Goal: Find specific page/section: Find specific page/section

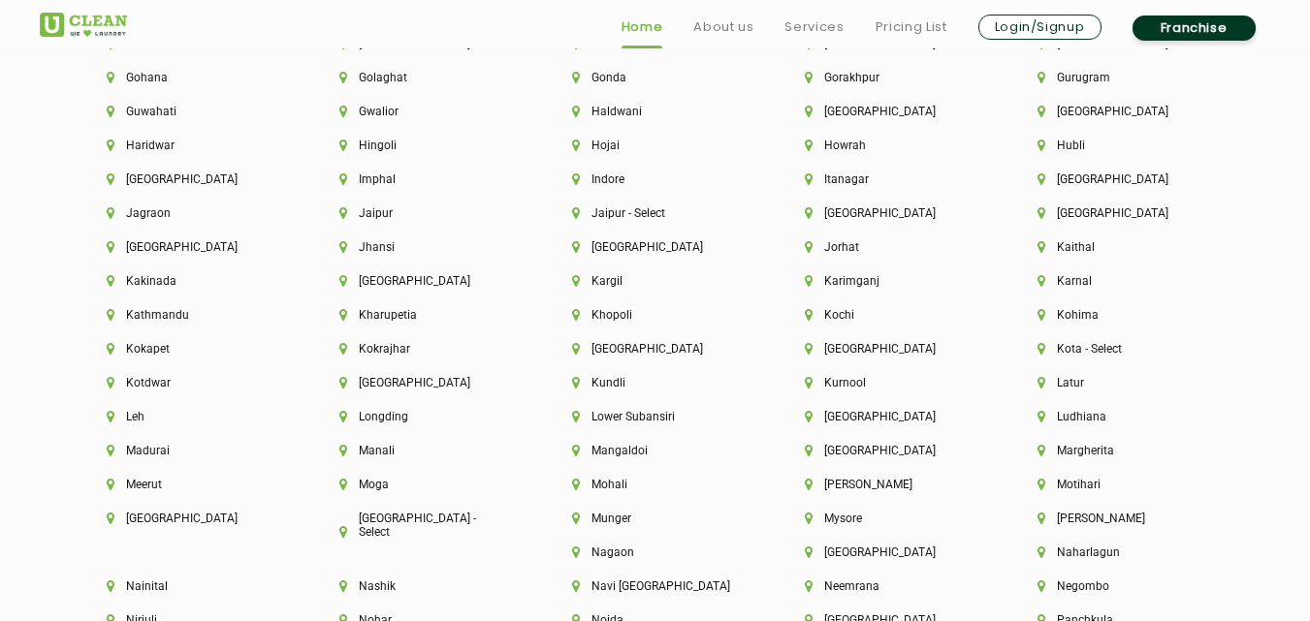
scroll to position [4653, 0]
click at [630, 215] on li "Jaipur - Select" at bounding box center [655, 212] width 167 height 14
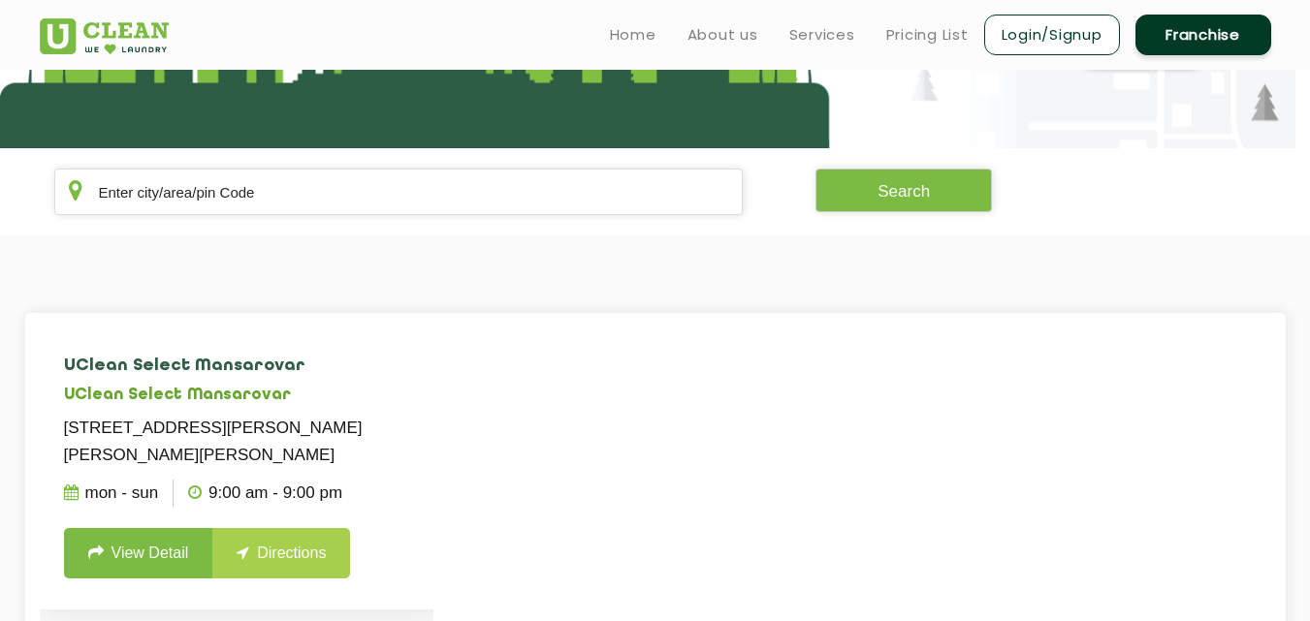
scroll to position [259, 0]
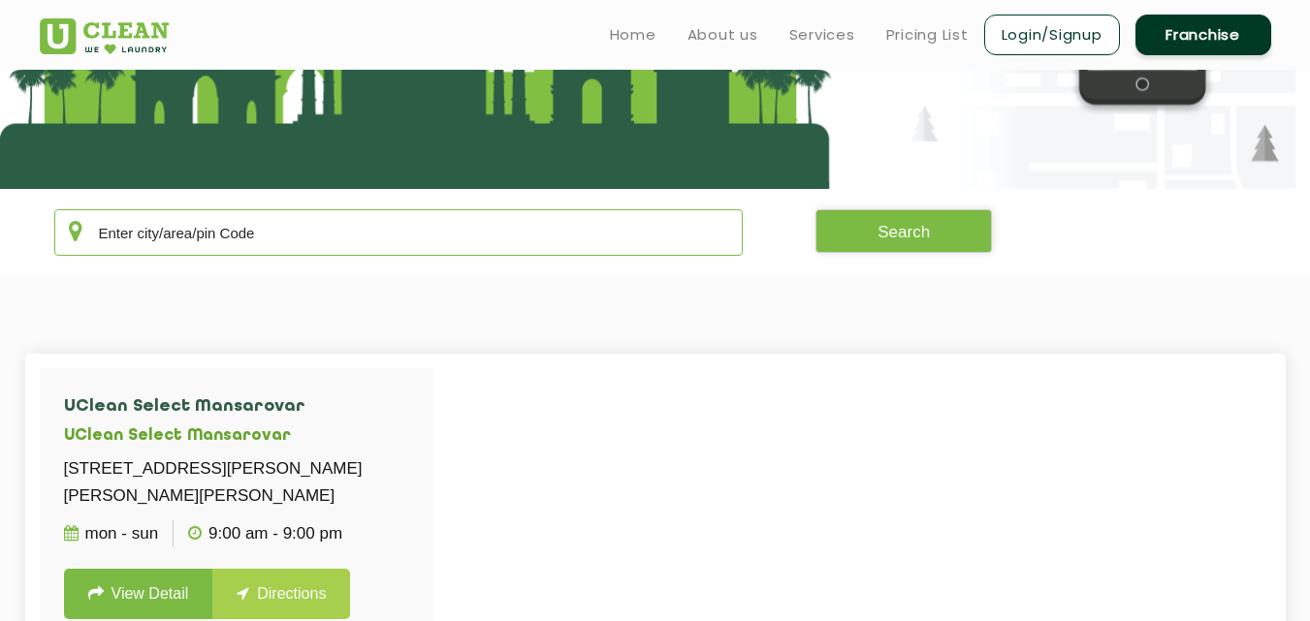
click at [366, 231] on input "text" at bounding box center [398, 232] width 689 height 47
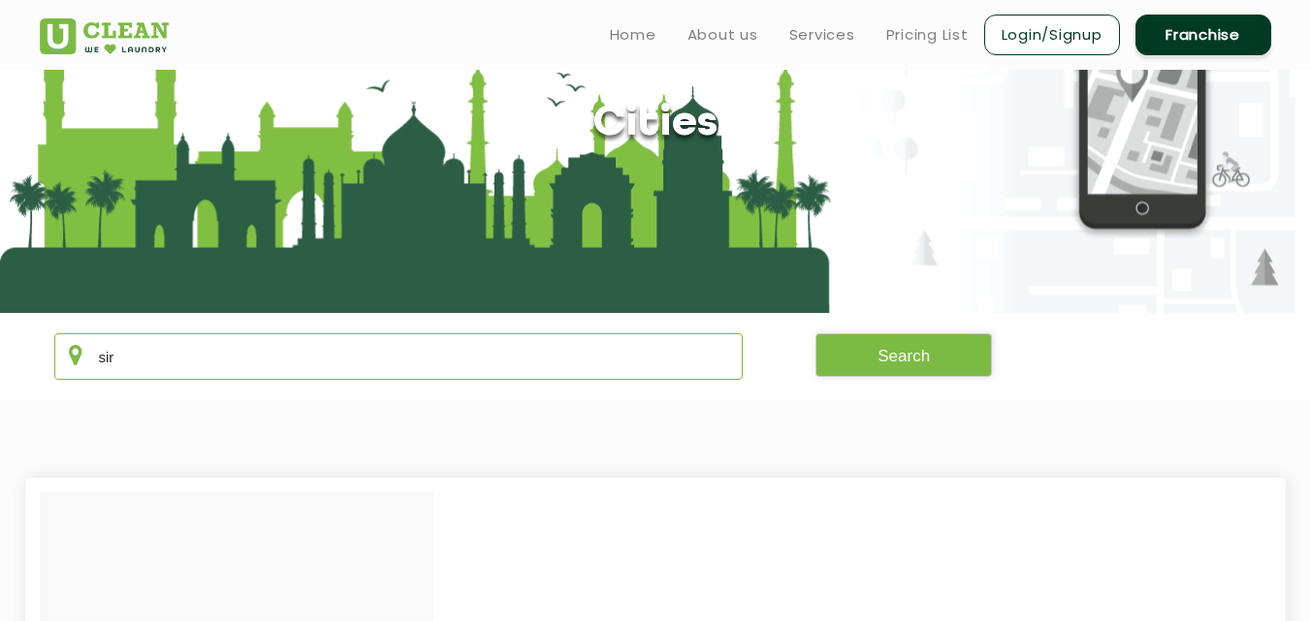
scroll to position [129, 0]
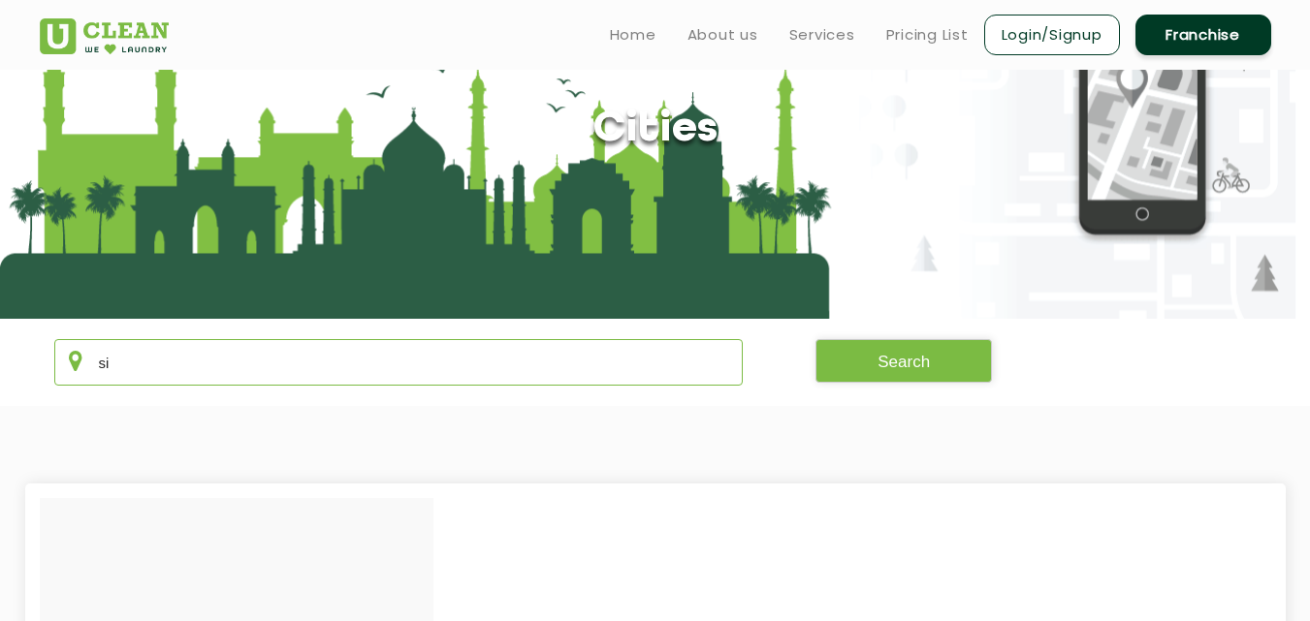
type input "s"
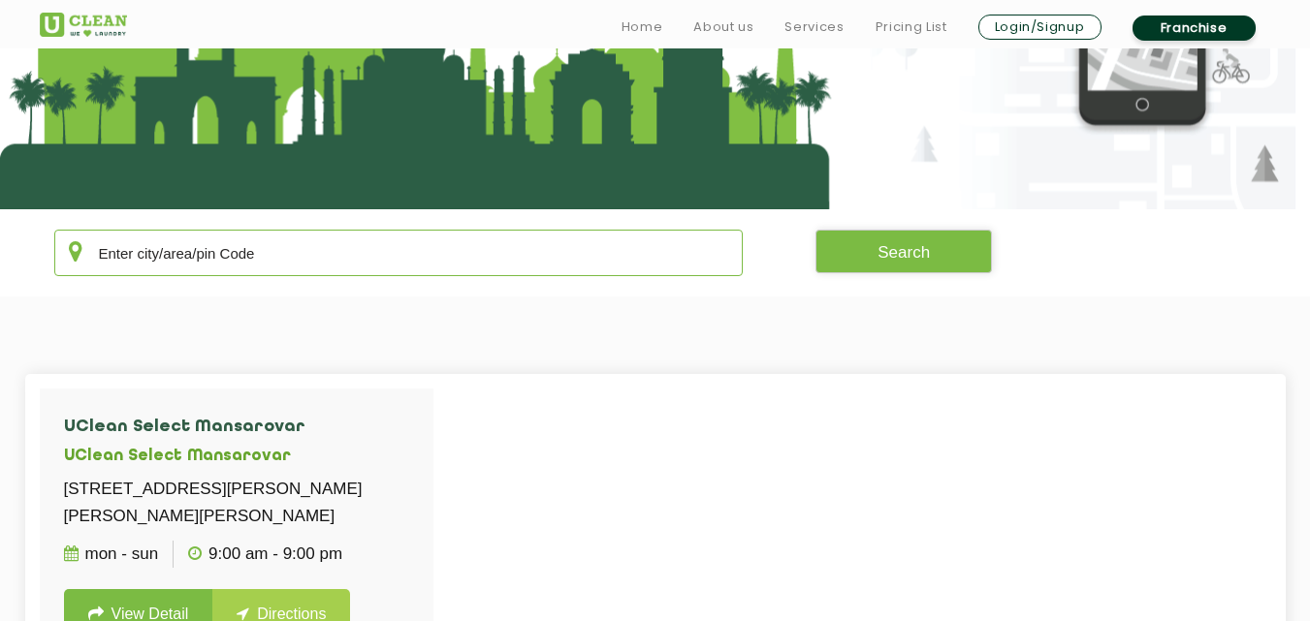
scroll to position [388, 0]
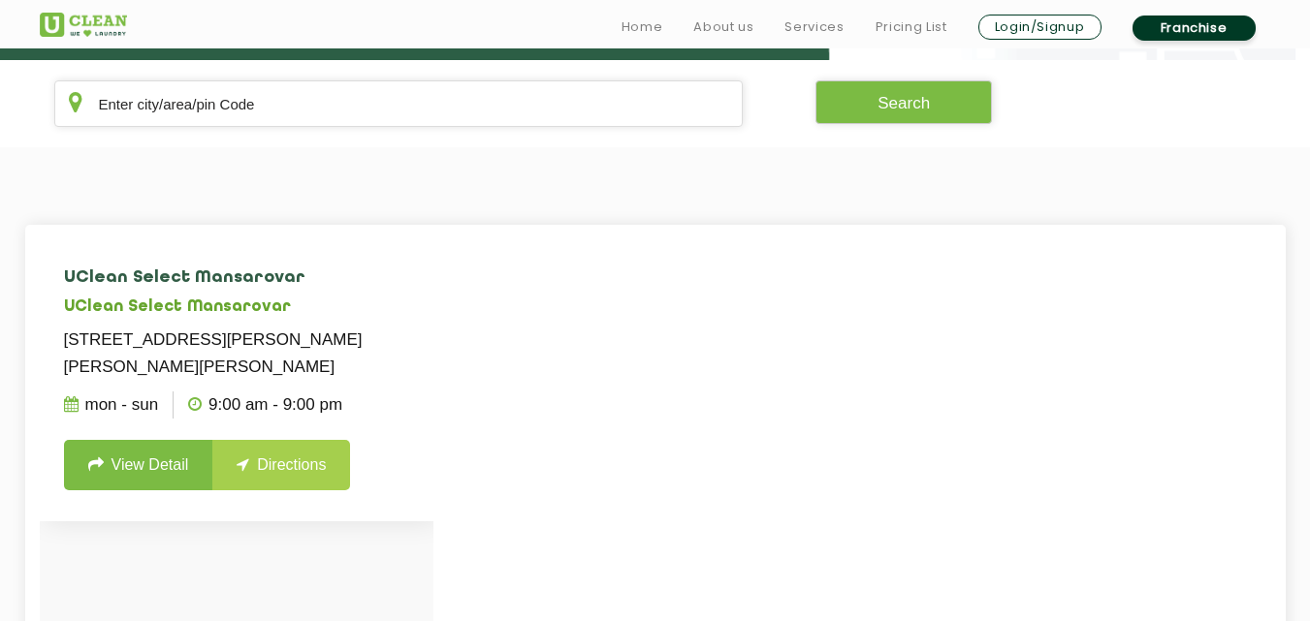
click at [175, 478] on link "View Detail" at bounding box center [138, 465] width 149 height 50
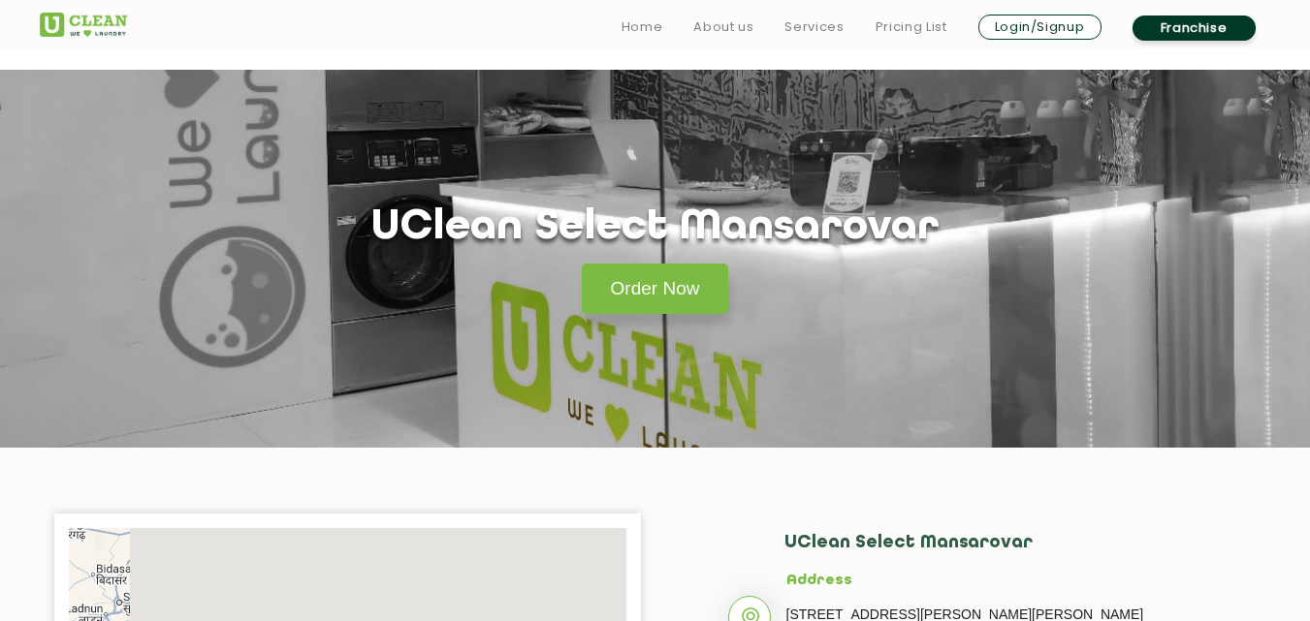
scroll to position [388, 0]
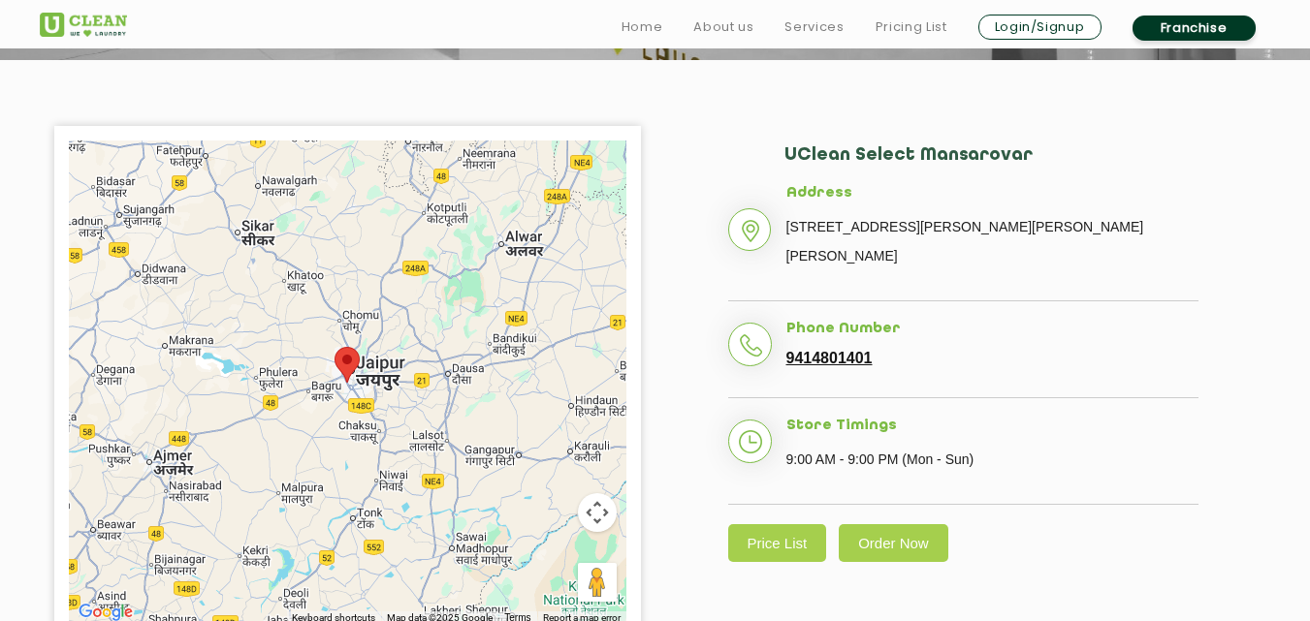
click at [952, 148] on h2 "UClean Select Mansarovar" at bounding box center [991, 165] width 414 height 40
copy h2 "UClean Select Mansarovar"
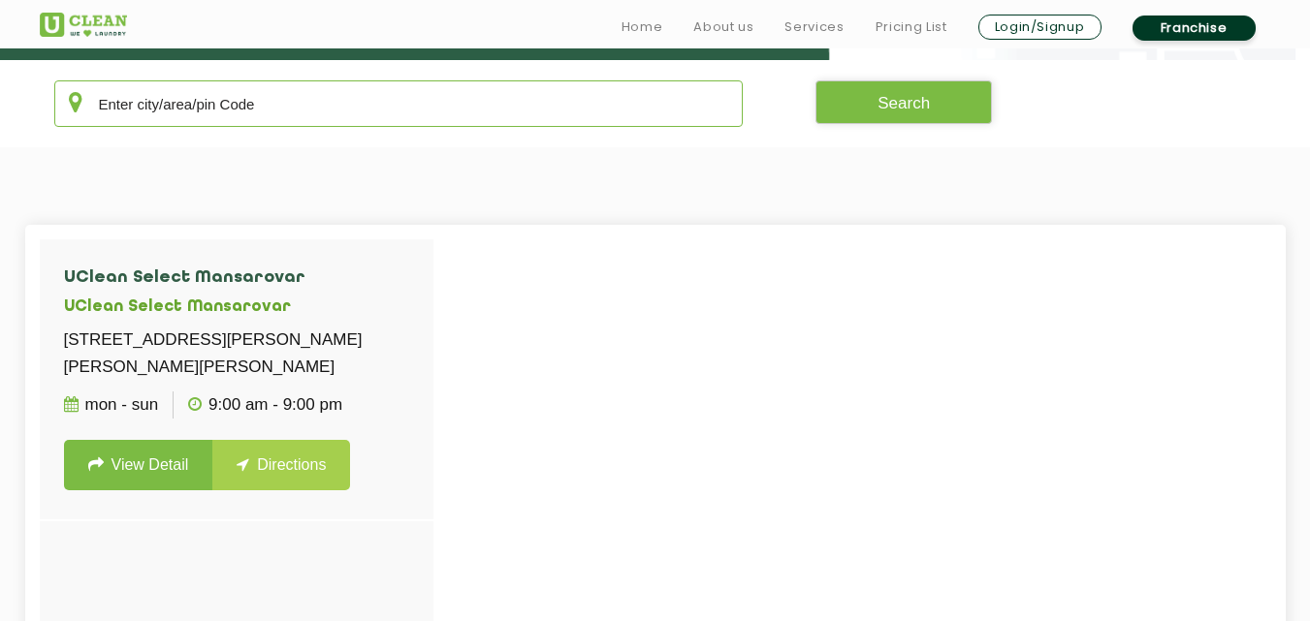
click at [350, 96] on input "text" at bounding box center [398, 103] width 689 height 47
click at [890, 115] on button "Search" at bounding box center [903, 102] width 176 height 44
click at [887, 117] on button "Search" at bounding box center [903, 102] width 176 height 44
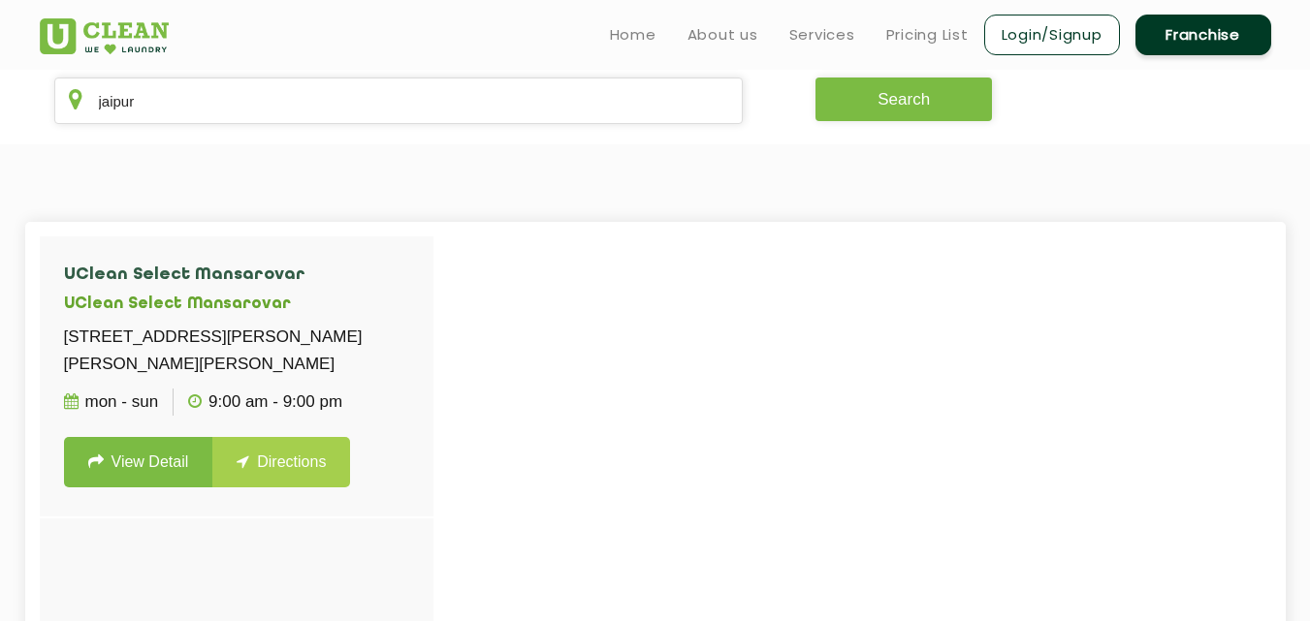
scroll to position [388, 0]
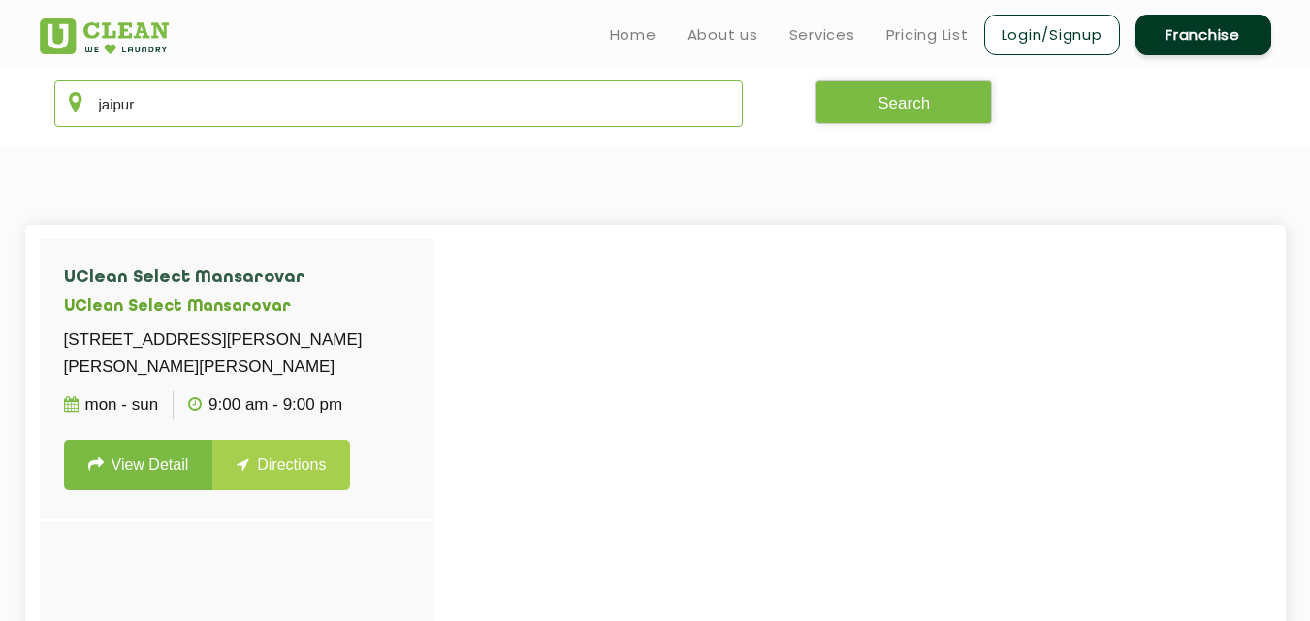
click at [350, 92] on input "jaipur" at bounding box center [398, 103] width 689 height 47
type input "jai"
click at [350, 92] on input "jai" at bounding box center [398, 103] width 689 height 47
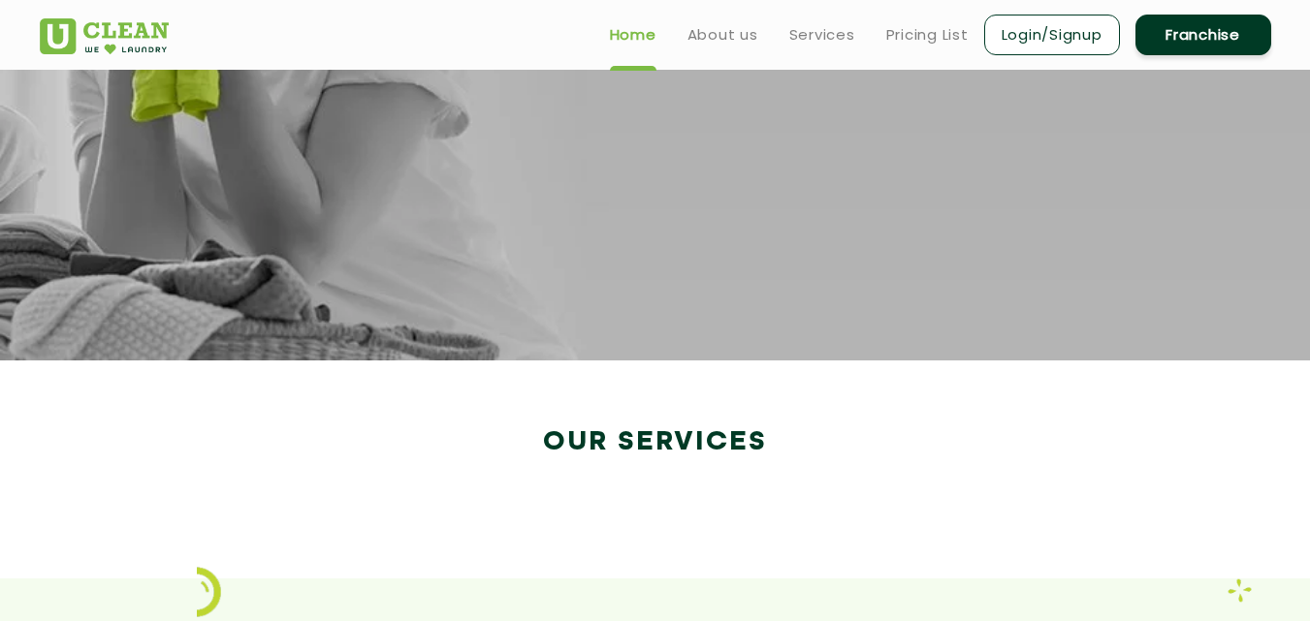
scroll to position [3339, 0]
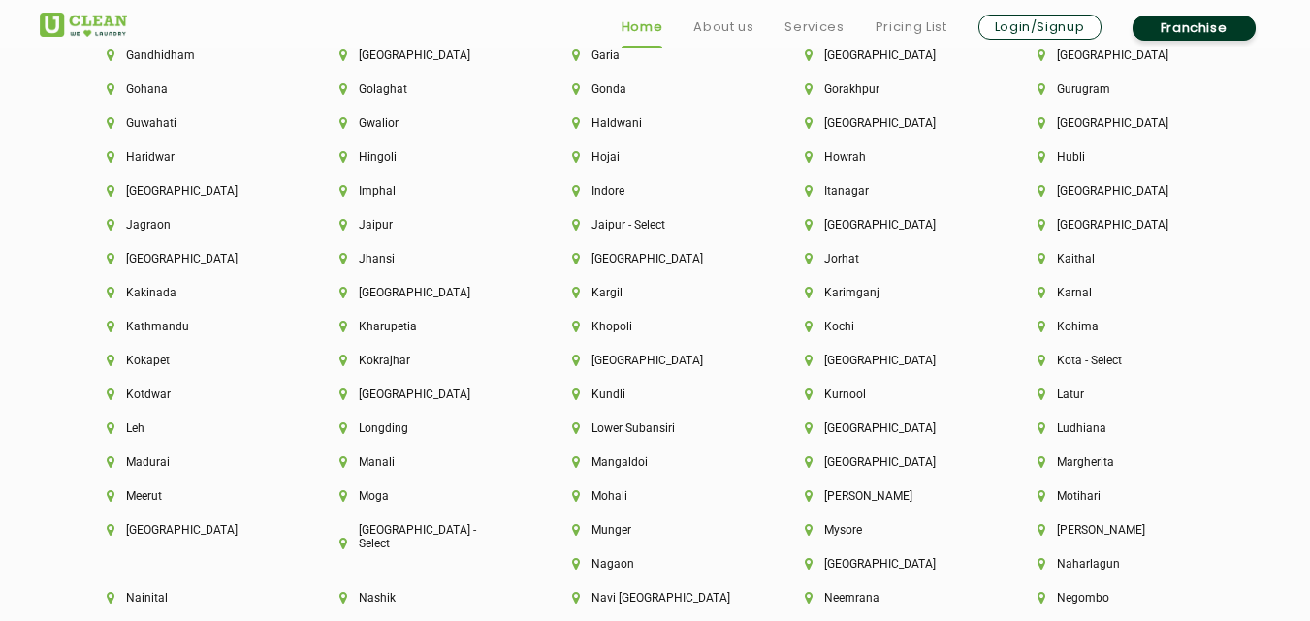
scroll to position [4653, 0]
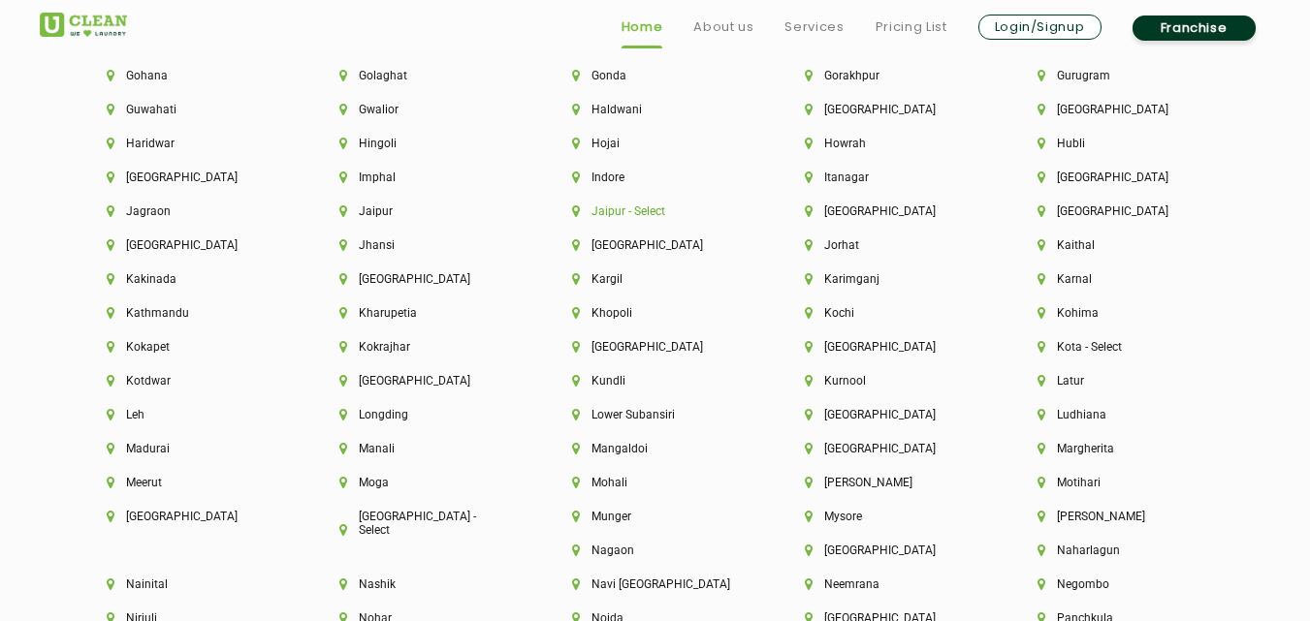
click at [651, 207] on li "Jaipur - Select" at bounding box center [655, 212] width 167 height 14
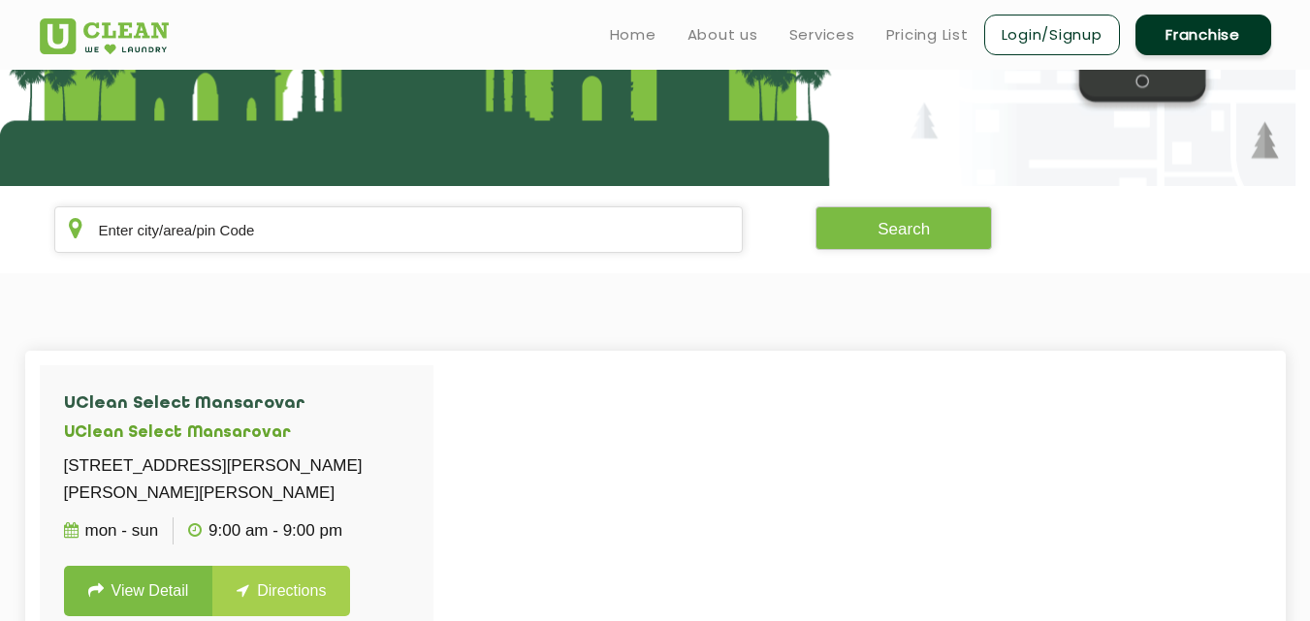
scroll to position [259, 0]
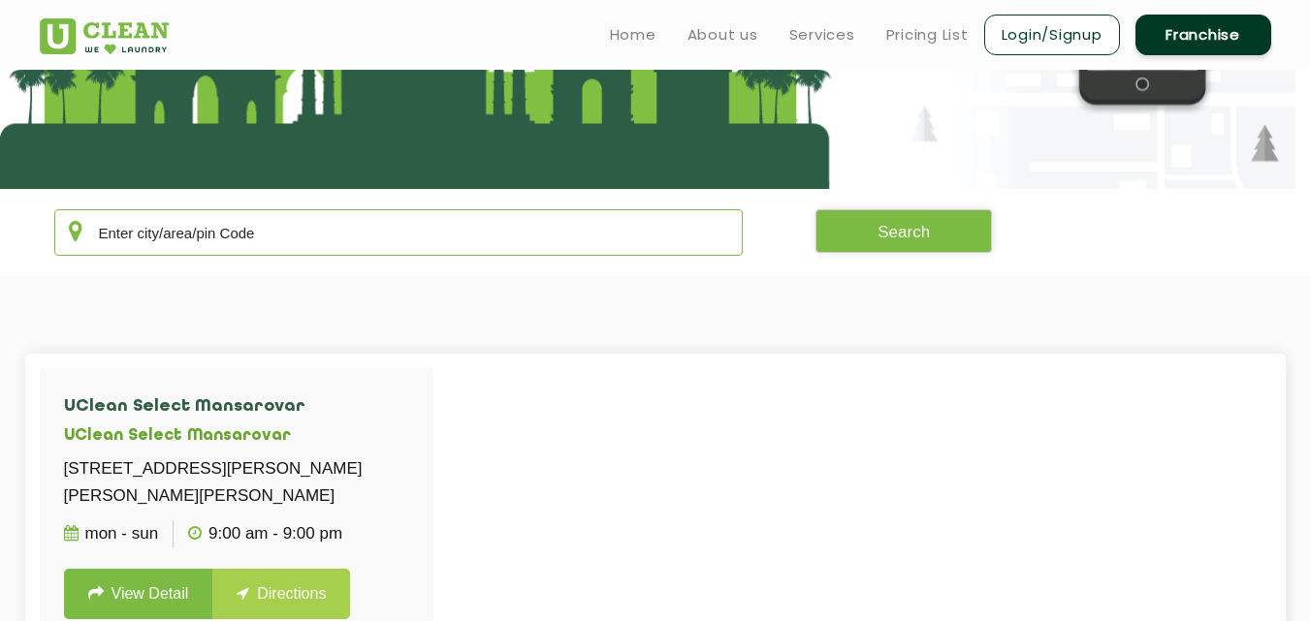
click at [552, 249] on input "text" at bounding box center [398, 232] width 689 height 47
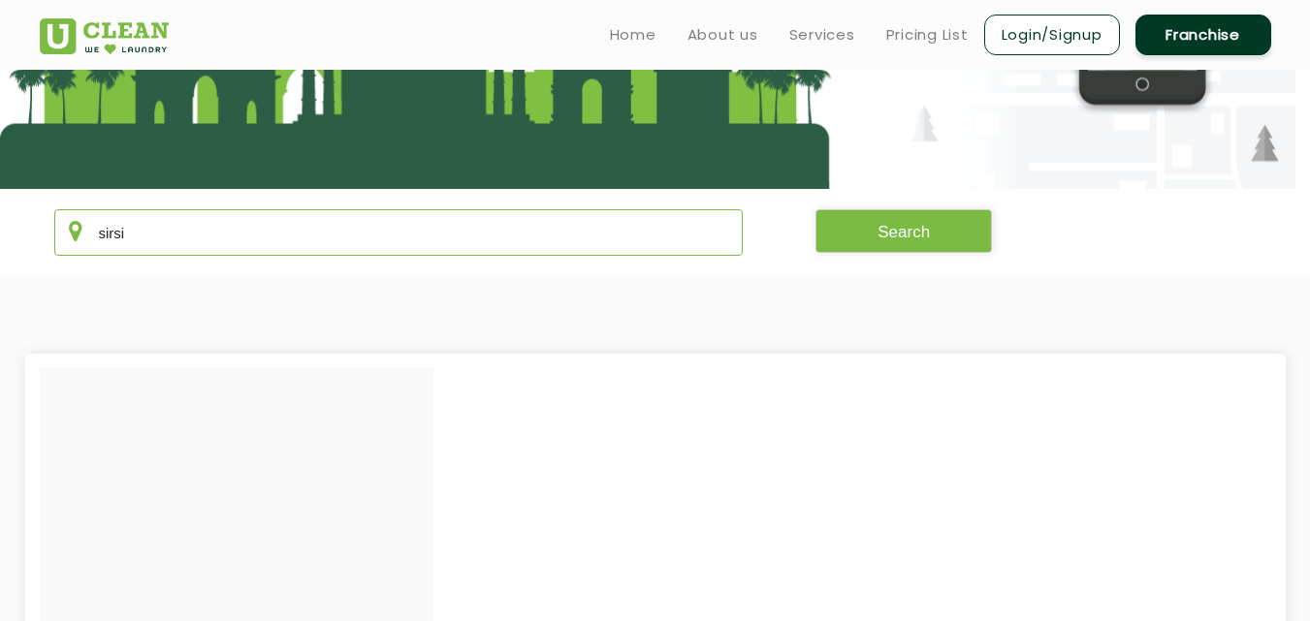
drag, startPoint x: 304, startPoint y: 234, endPoint x: 129, endPoint y: 218, distance: 176.2
click at [130, 214] on input "sirsi" at bounding box center [398, 232] width 689 height 47
type input "s"
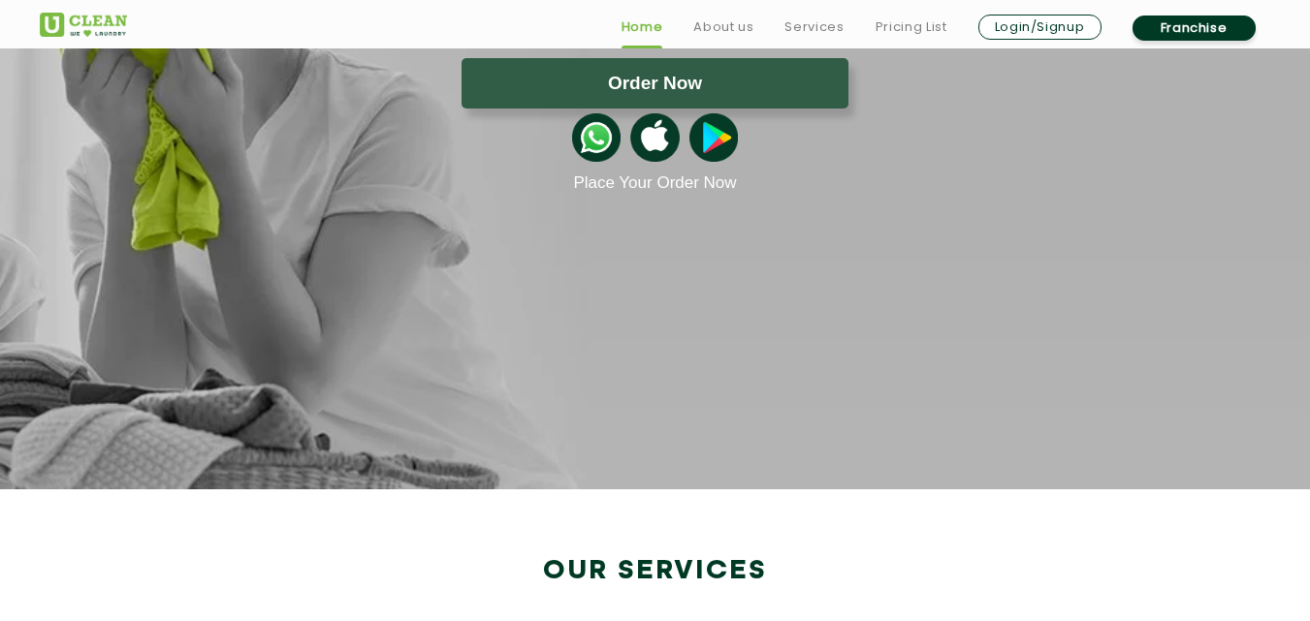
scroll to position [3339, 0]
